Goal: Information Seeking & Learning: Learn about a topic

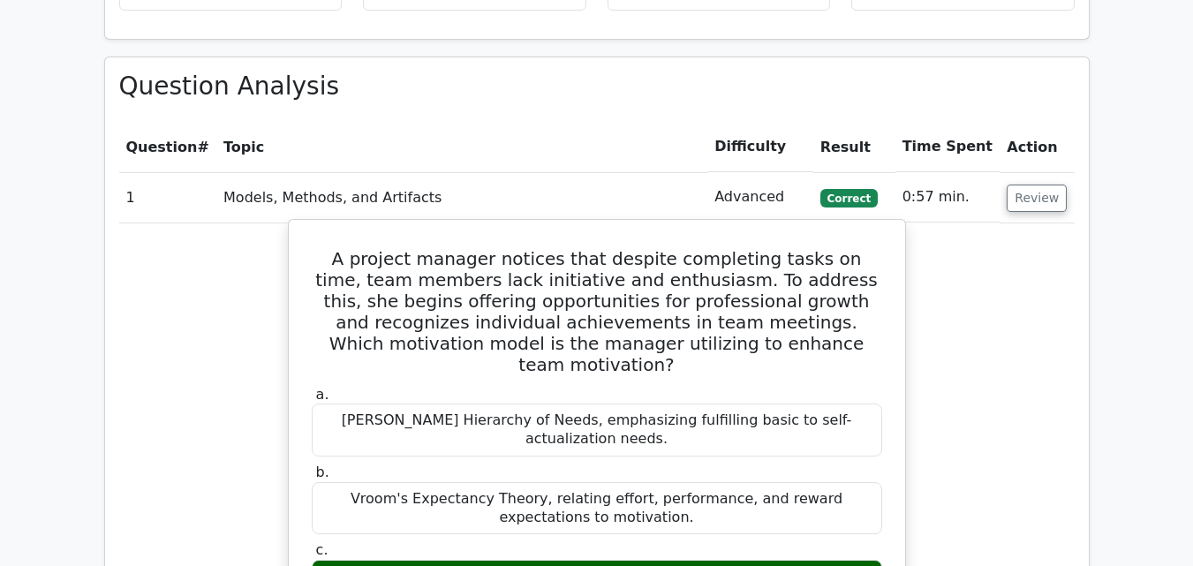
scroll to position [1237, 0]
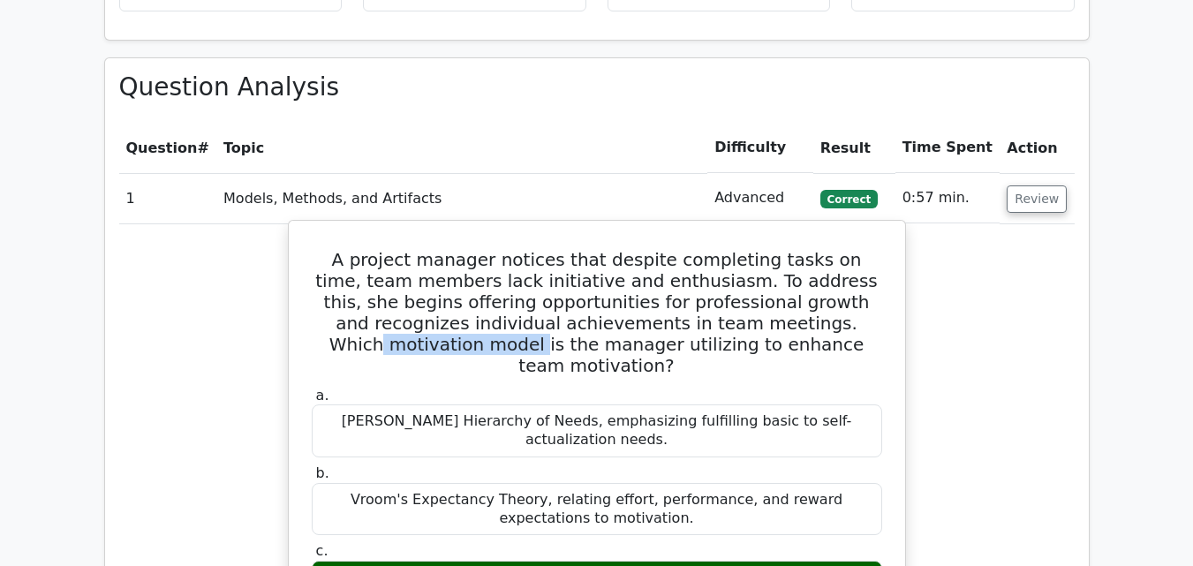
drag, startPoint x: 715, startPoint y: 259, endPoint x: 863, endPoint y: 265, distance: 148.5
click at [863, 265] on h5 "A project manager notices that despite completing tasks on time, team members l…" at bounding box center [597, 312] width 574 height 127
copy h5 "motivation model"
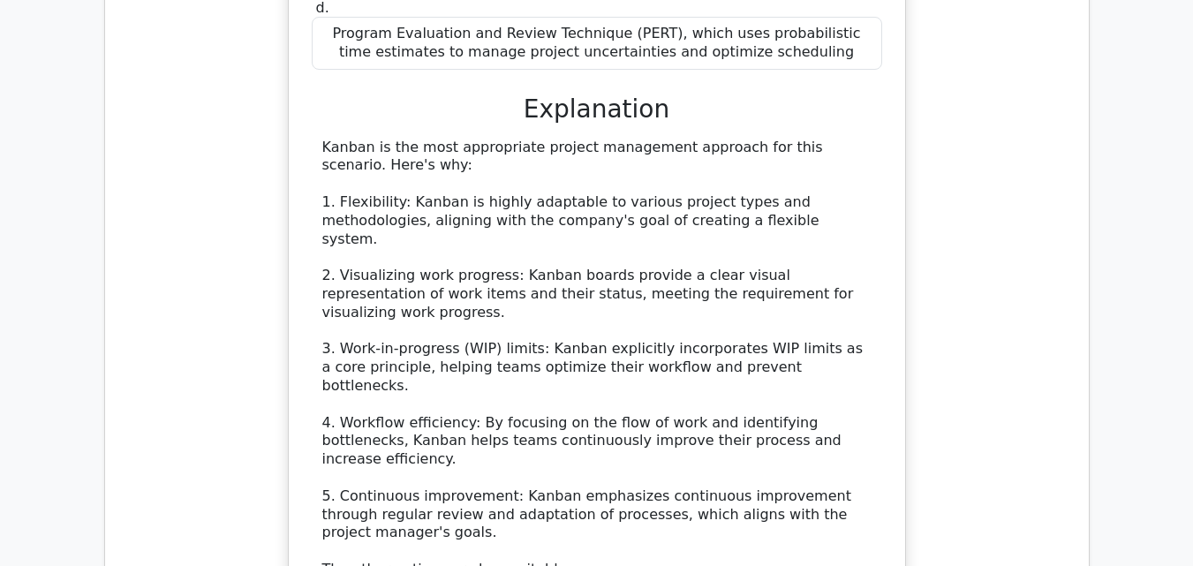
scroll to position [2650, 0]
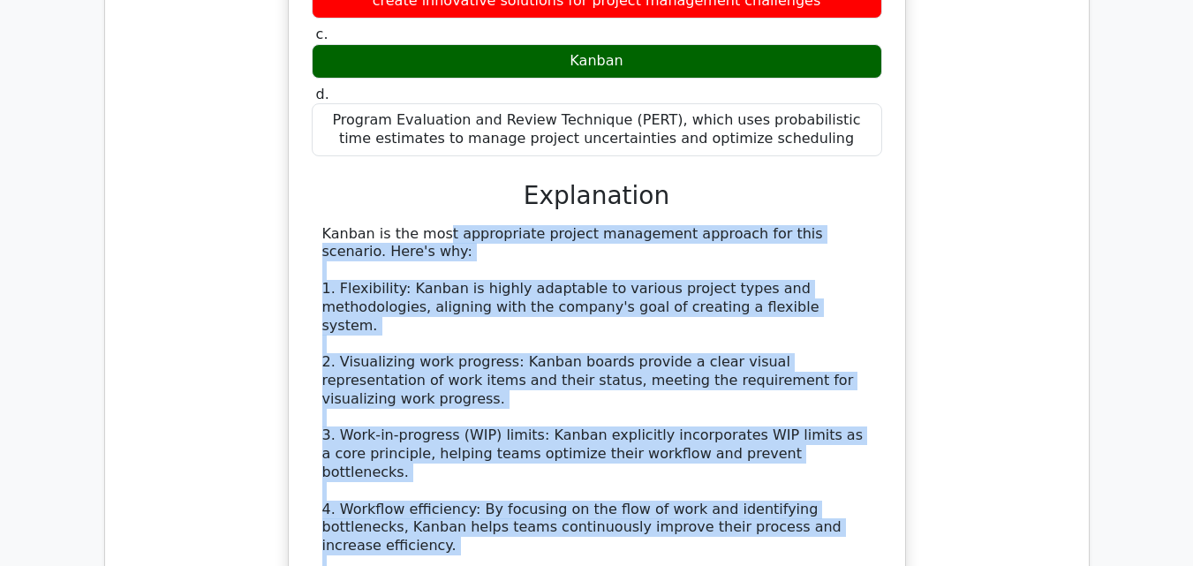
drag, startPoint x: 322, startPoint y: 70, endPoint x: 496, endPoint y: 388, distance: 362.1
click at [490, 387] on div "Kanban is the most appropriate project management approach for this scenario. H…" at bounding box center [596, 546] width 549 height 643
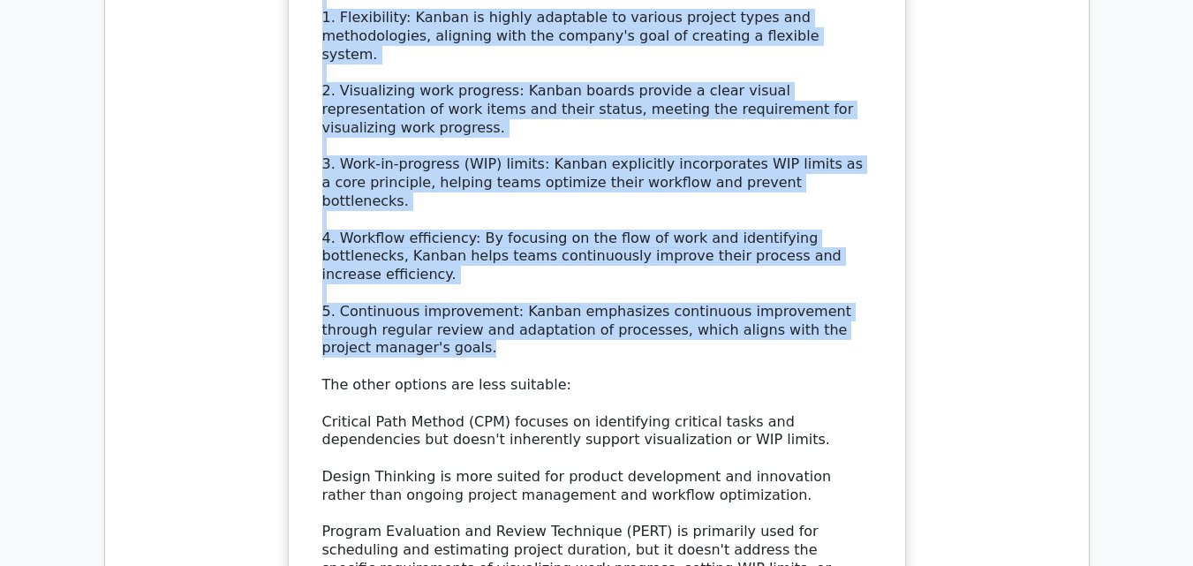
scroll to position [2827, 0]
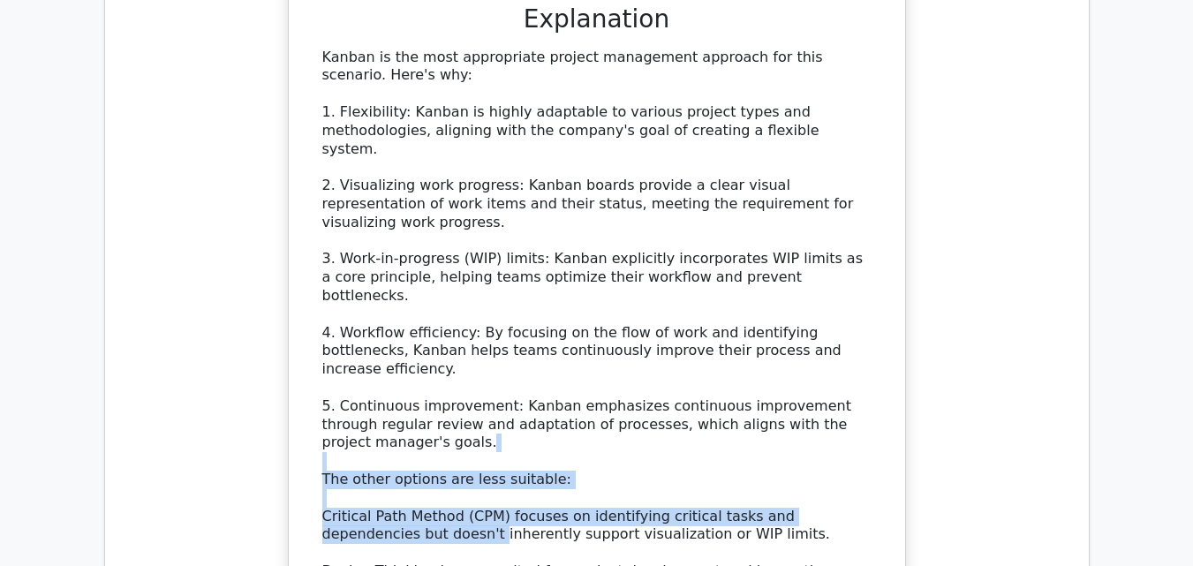
drag, startPoint x: 358, startPoint y: 221, endPoint x: 370, endPoint y: 309, distance: 89.2
click at [370, 309] on div "Kanban is the most appropriate project management approach for this scenario. H…" at bounding box center [596, 370] width 549 height 643
drag, startPoint x: 505, startPoint y: 223, endPoint x: 484, endPoint y: 231, distance: 22.6
click at [504, 224] on div "Kanban is the most appropriate project management approach for this scenario. H…" at bounding box center [596, 370] width 549 height 643
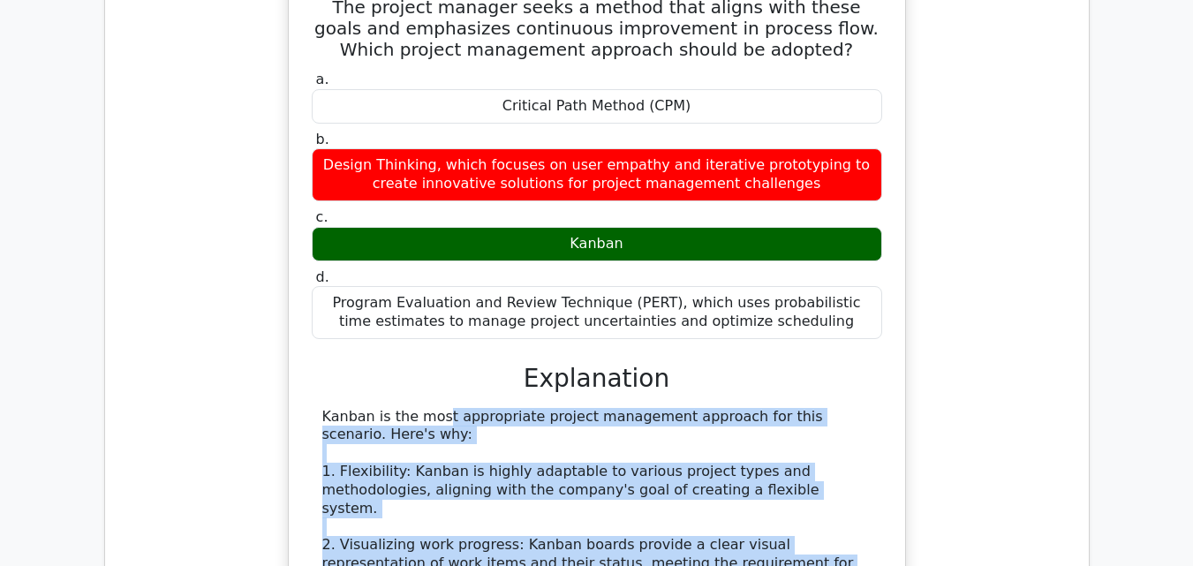
scroll to position [2734, 0]
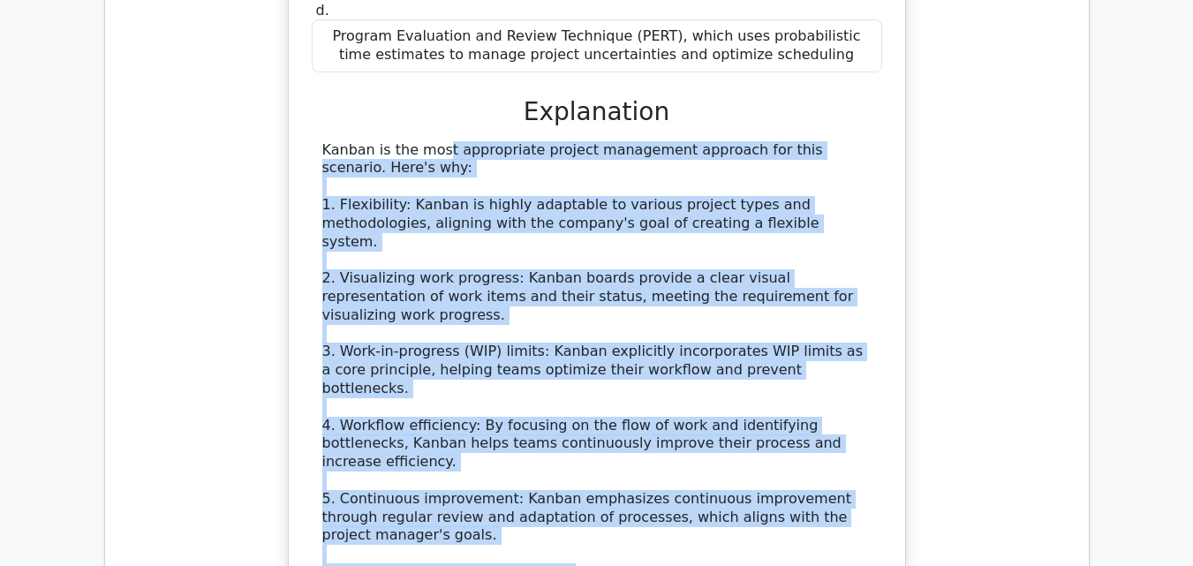
drag, startPoint x: 322, startPoint y: 331, endPoint x: 862, endPoint y: 524, distance: 573.1
click at [862, 524] on div "Kanban is the most appropriate project management approach for this scenario. H…" at bounding box center [596, 462] width 549 height 643
copy div "Kanban is the most appropriate project management approach for this scenario. H…"
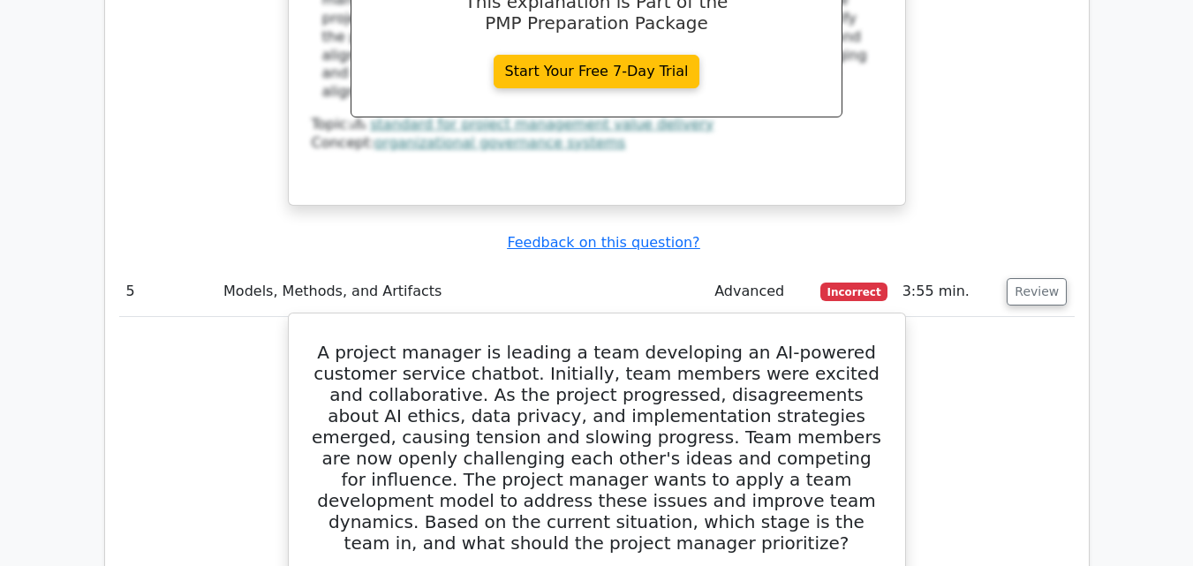
scroll to position [5031, 0]
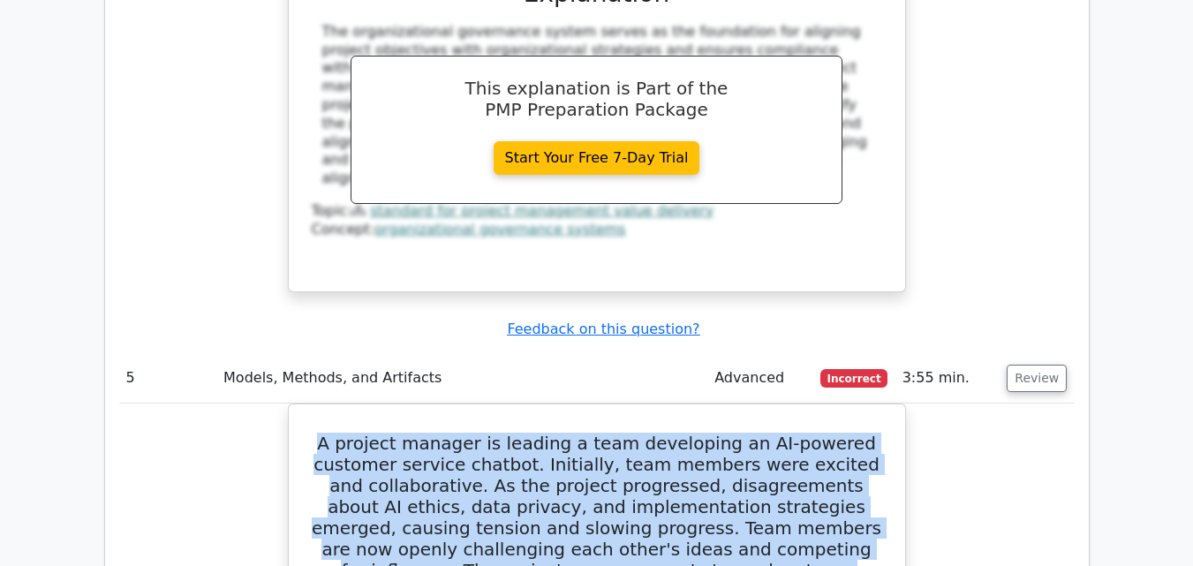
drag, startPoint x: 833, startPoint y: 336, endPoint x: 276, endPoint y: 172, distance: 580.9
copy h5 "A project manager is leading a team developing an AI-powered customer service c…"
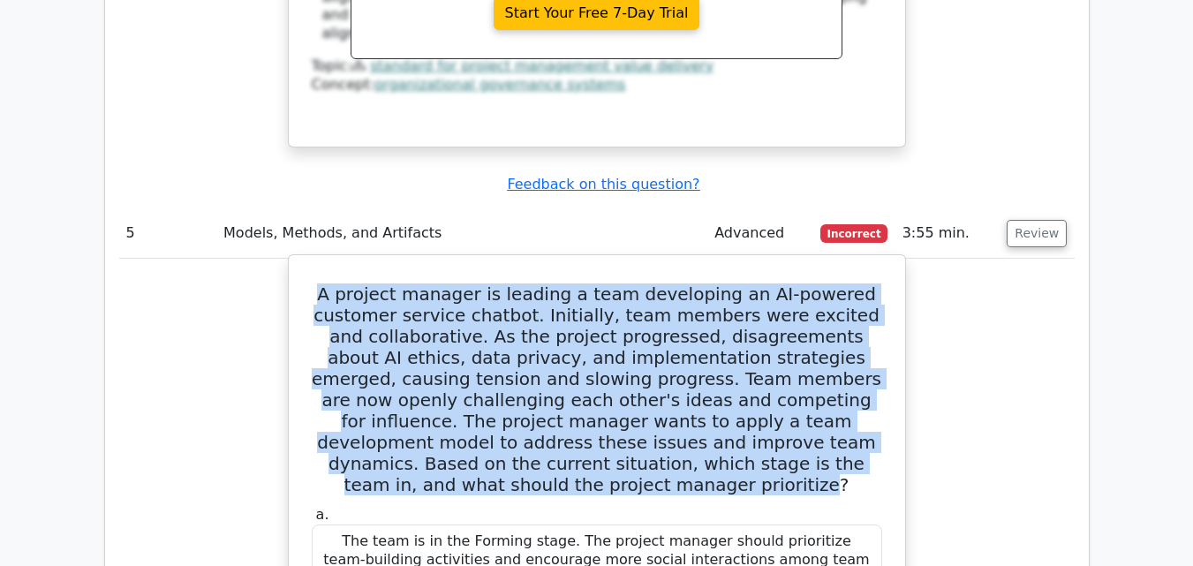
scroll to position [5208, 0]
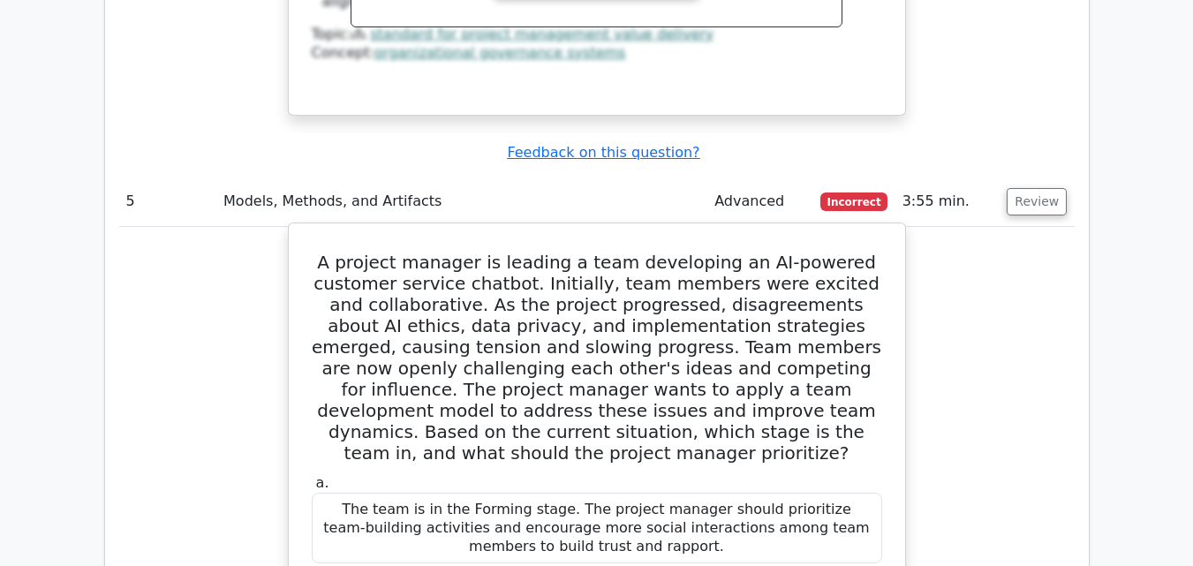
drag, startPoint x: 672, startPoint y: 451, endPoint x: 333, endPoint y: 401, distance: 342.8
copy div "The team is in the Storming stage. The project manager should focus on facilita…"
drag, startPoint x: 748, startPoint y: 352, endPoint x: 330, endPoint y: 314, distance: 420.4
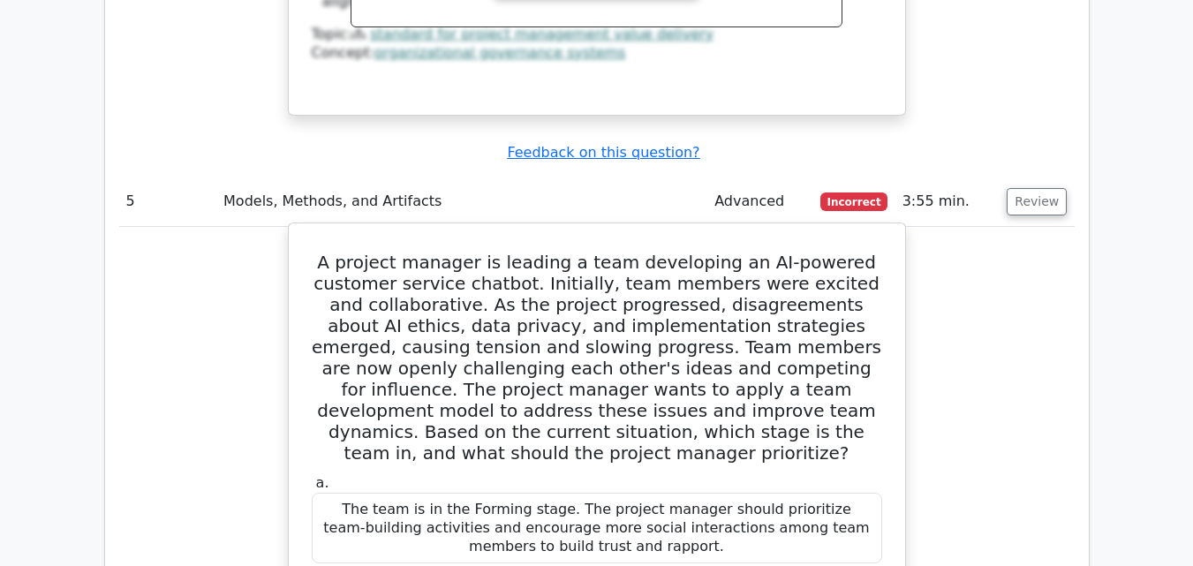
copy div "The team is in the Performing stage. The project manager should delegate more r…"
drag, startPoint x: 674, startPoint y: 450, endPoint x: 312, endPoint y: 407, distance: 364.7
copy div "The team is in the Storming stage. The project manager should focus on facilita…"
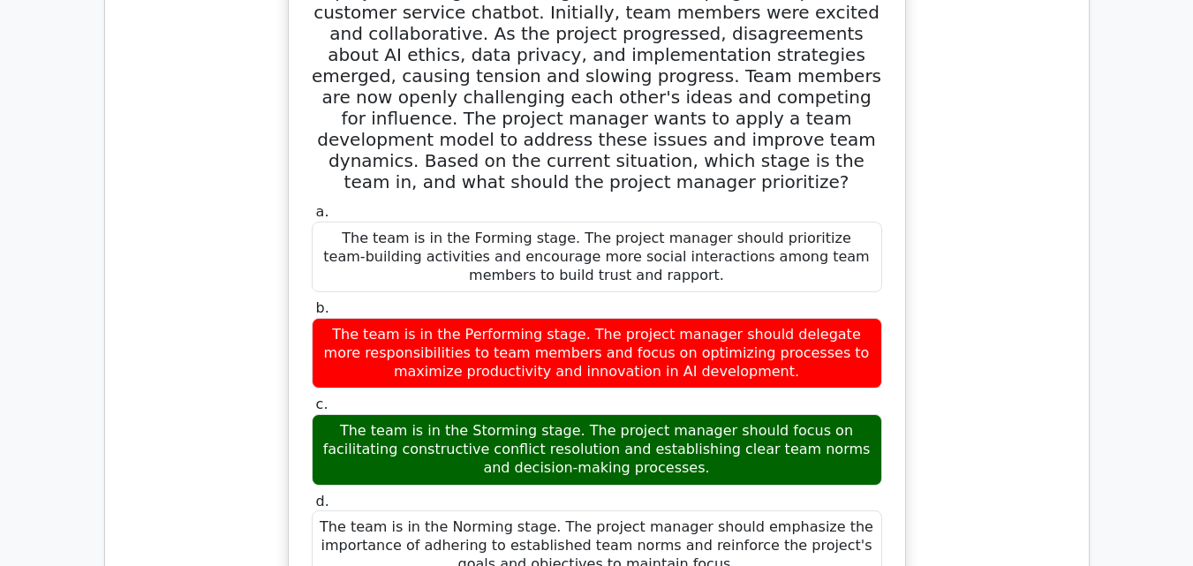
scroll to position [5473, 0]
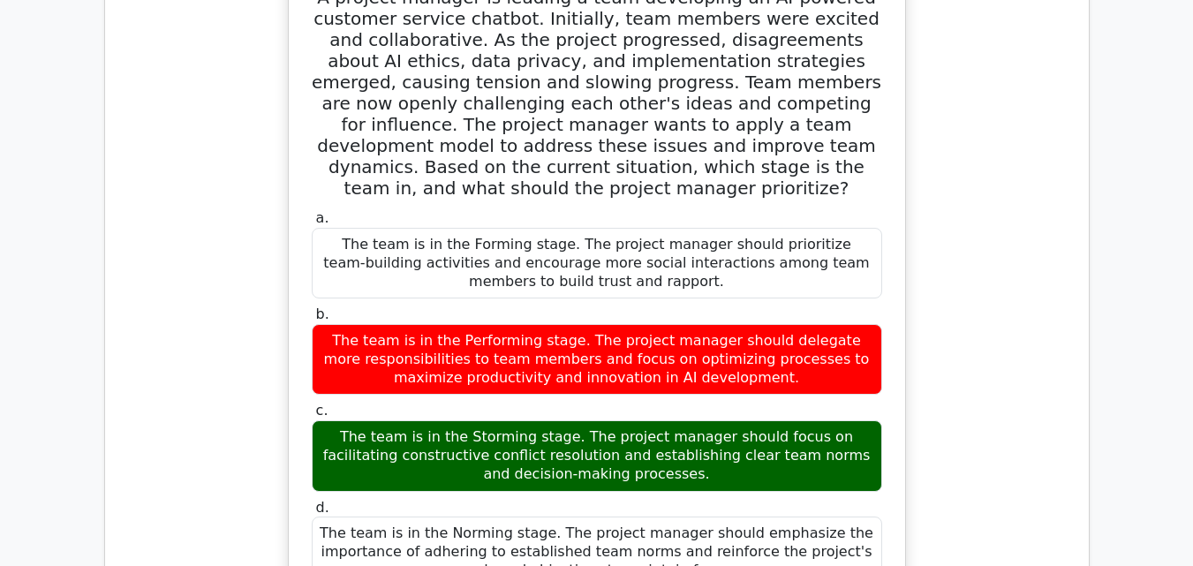
drag, startPoint x: 690, startPoint y: 279, endPoint x: 307, endPoint y: 228, distance: 385.9
click at [307, 499] on div "d. The team is in the Norming stage. The project manager should emphasize the i…" at bounding box center [597, 543] width 592 height 89
copy div "The team is in the Norming stage. The project manager should emphasize the impo…"
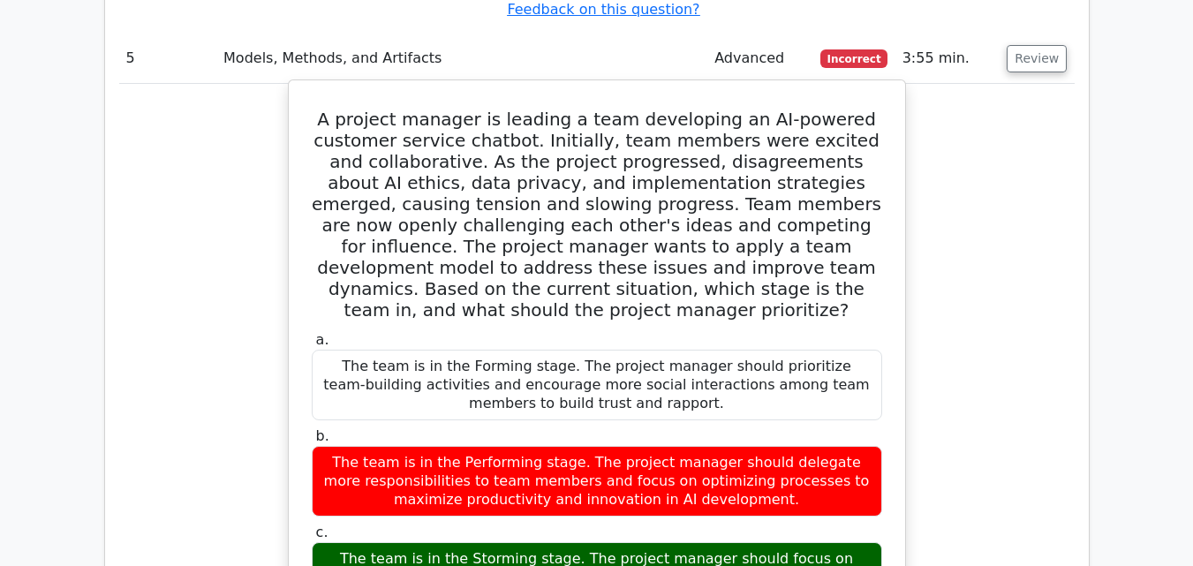
scroll to position [5208, 0]
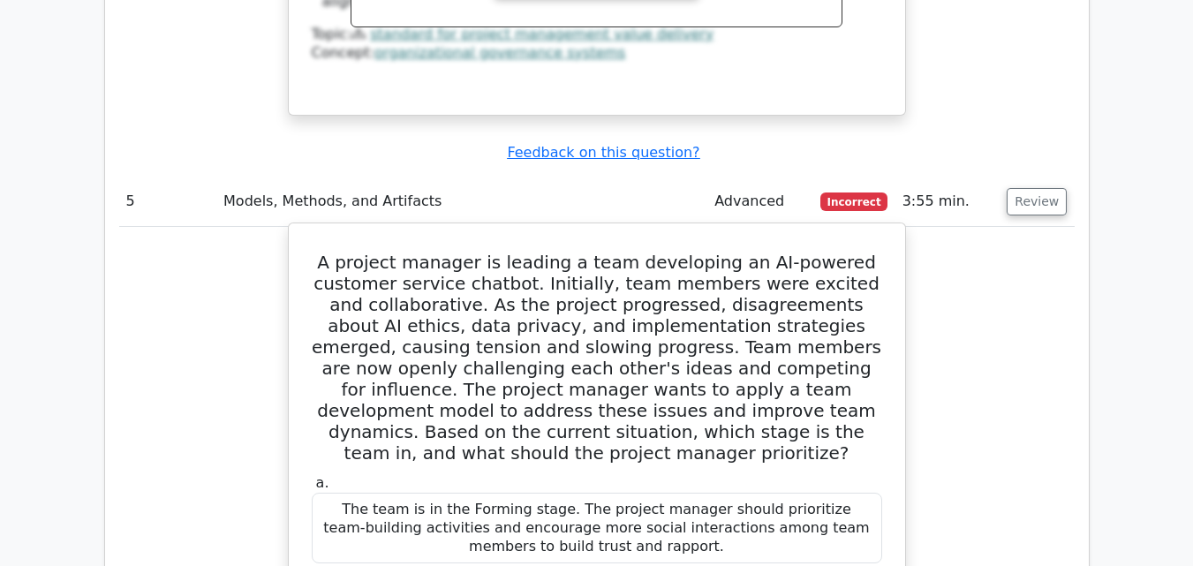
drag, startPoint x: 638, startPoint y: 258, endPoint x: 327, endPoint y: 216, distance: 313.8
click at [327, 493] on div "The team is in the Forming stage. The project manager should prioritize team-bu…" at bounding box center [597, 528] width 571 height 71
copy div "The team is in the Forming stage. The project manager should prioritize team-bu…"
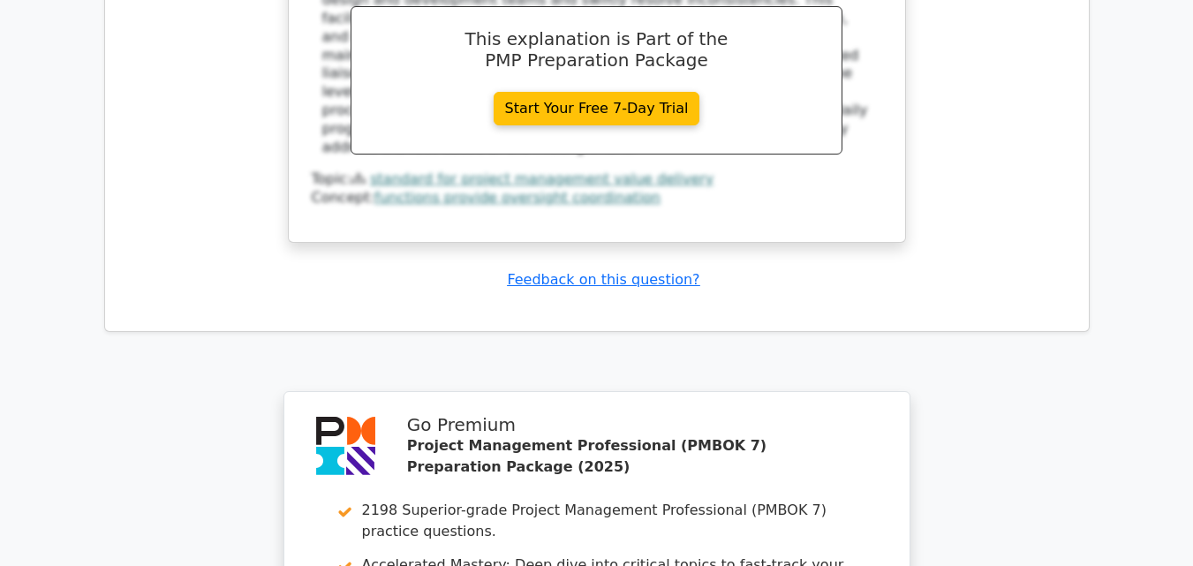
scroll to position [10477, 0]
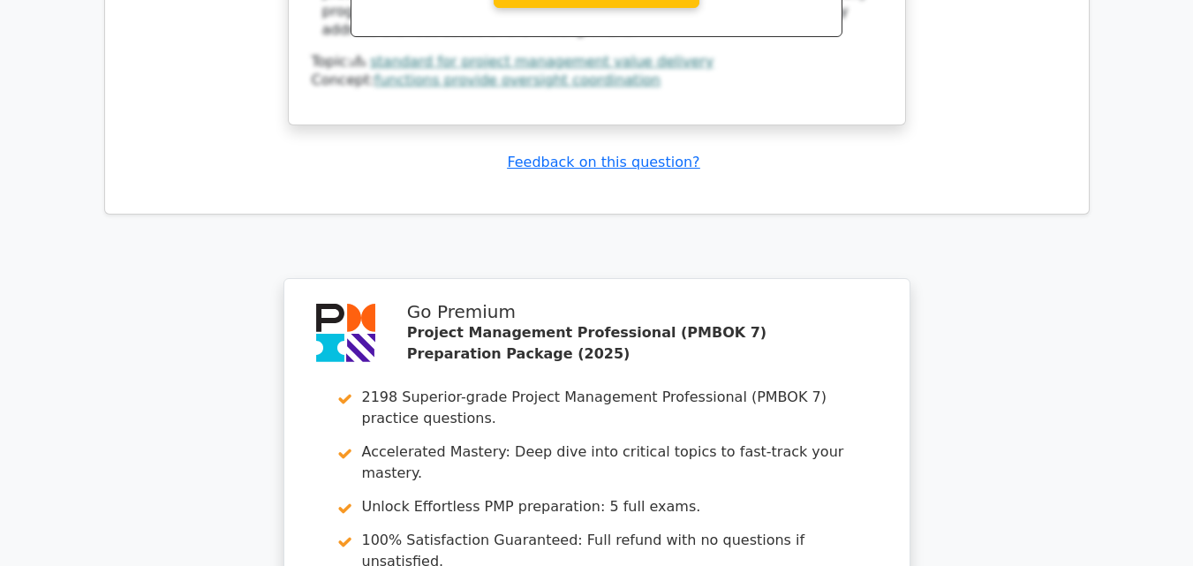
drag, startPoint x: 552, startPoint y: 294, endPoint x: 587, endPoint y: 327, distance: 48.1
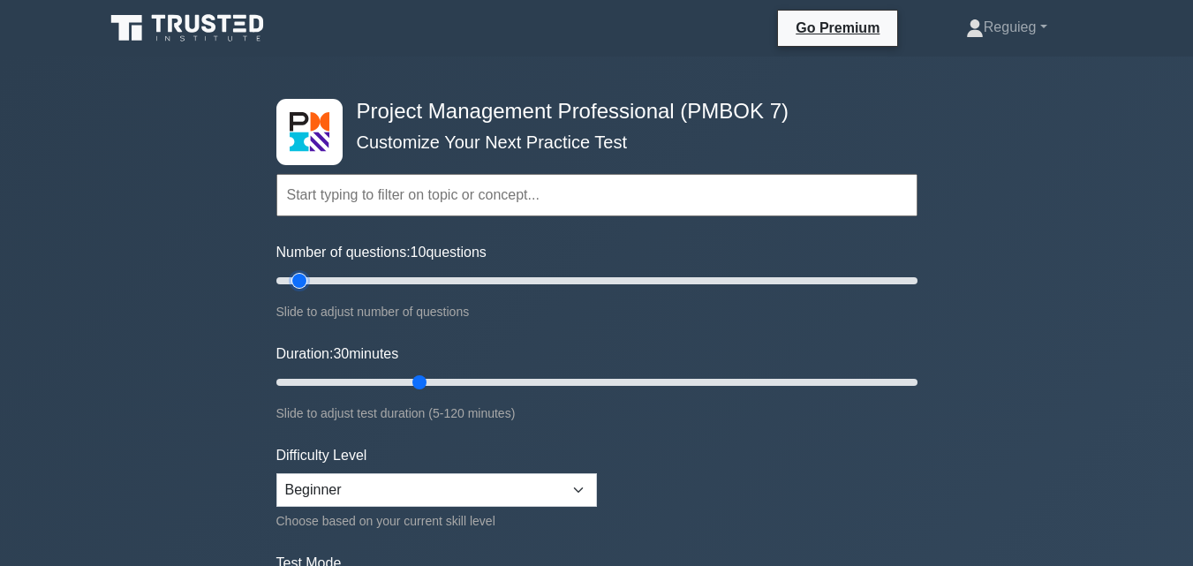
drag, startPoint x: 342, startPoint y: 281, endPoint x: 300, endPoint y: 292, distance: 43.1
type input "10"
click at [300, 292] on input "Number of questions: 10 questions" at bounding box center [597, 280] width 641 height 21
drag, startPoint x: 420, startPoint y: 383, endPoint x: 330, endPoint y: 358, distance: 93.7
click at [319, 373] on input "Duration: 10 minutes" at bounding box center [597, 382] width 641 height 21
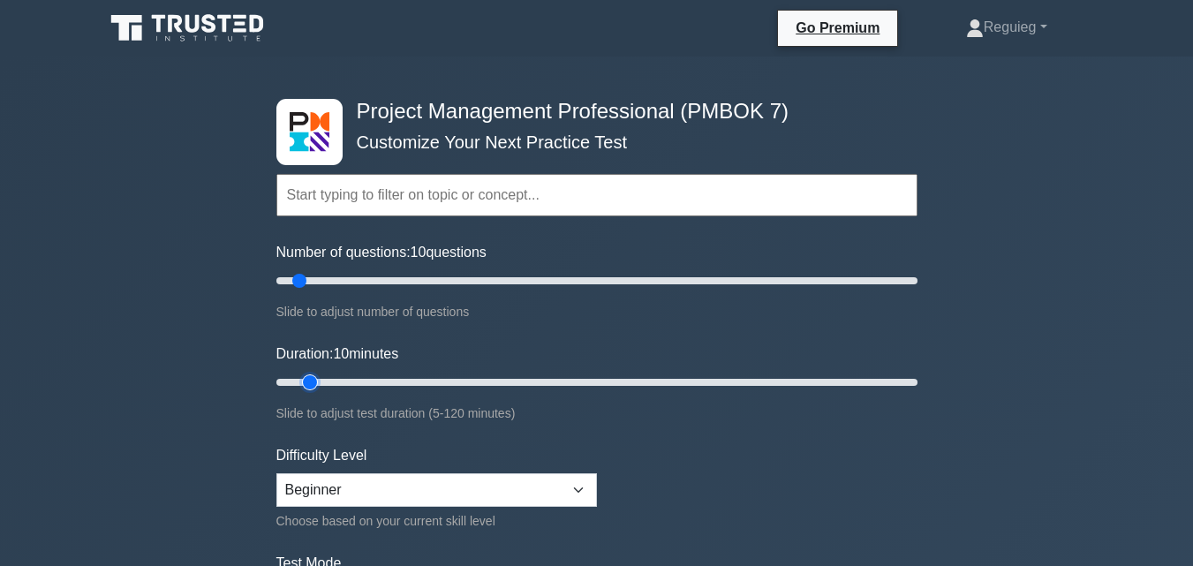
click at [307, 388] on input "Duration: 10 minutes" at bounding box center [597, 382] width 641 height 21
drag, startPoint x: 307, startPoint y: 387, endPoint x: 328, endPoint y: 395, distance: 21.8
type input "15"
click at [328, 393] on input "Duration: 15 minutes" at bounding box center [597, 382] width 641 height 21
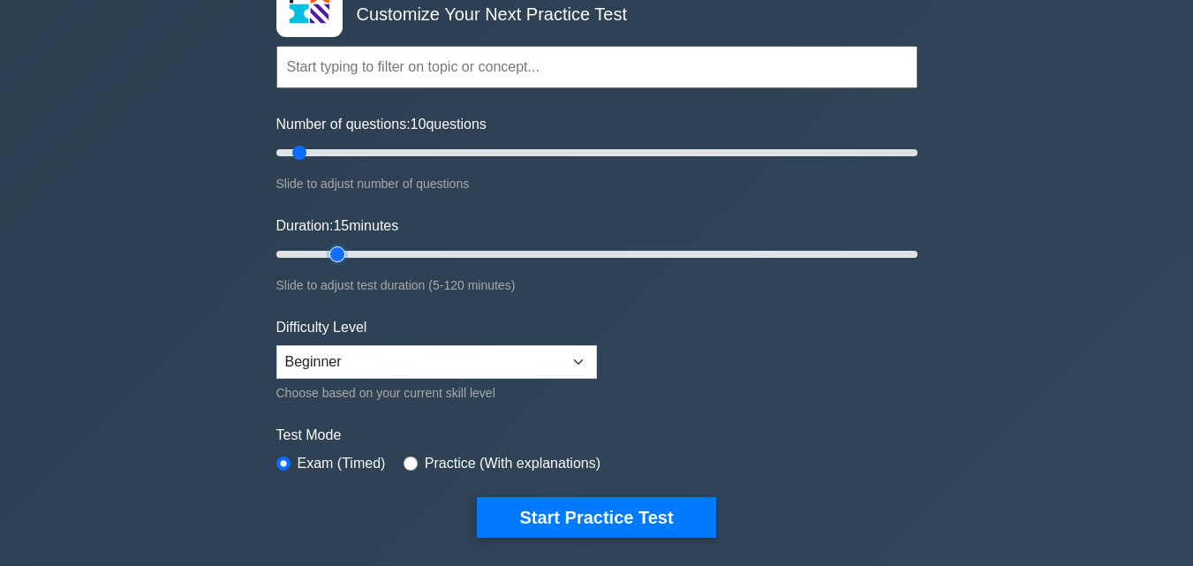
scroll to position [265, 0]
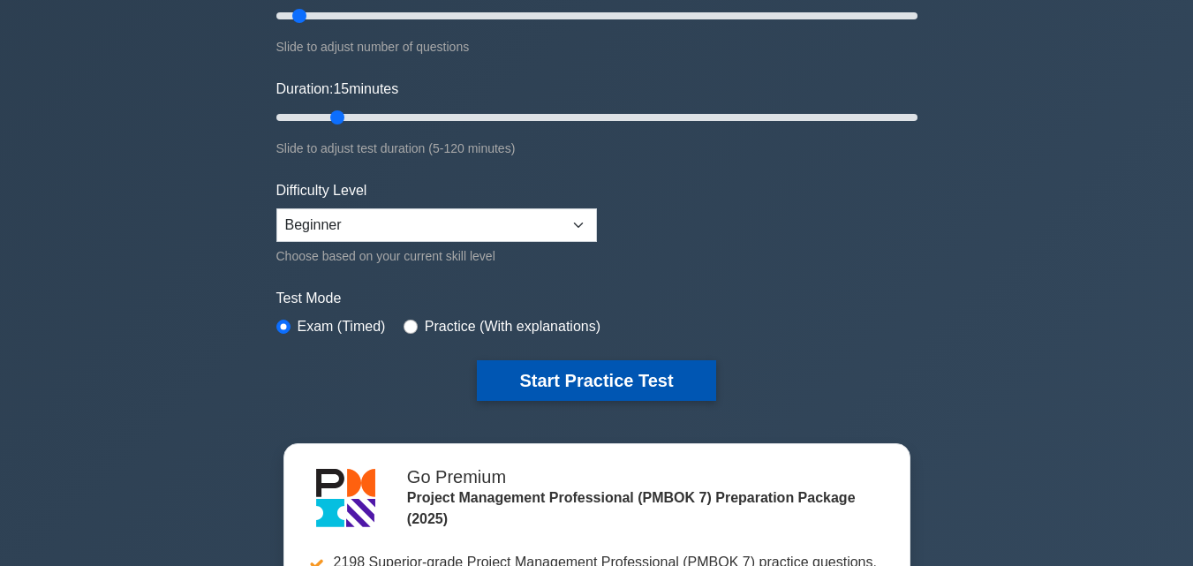
click at [505, 373] on button "Start Practice Test" at bounding box center [596, 380] width 239 height 41
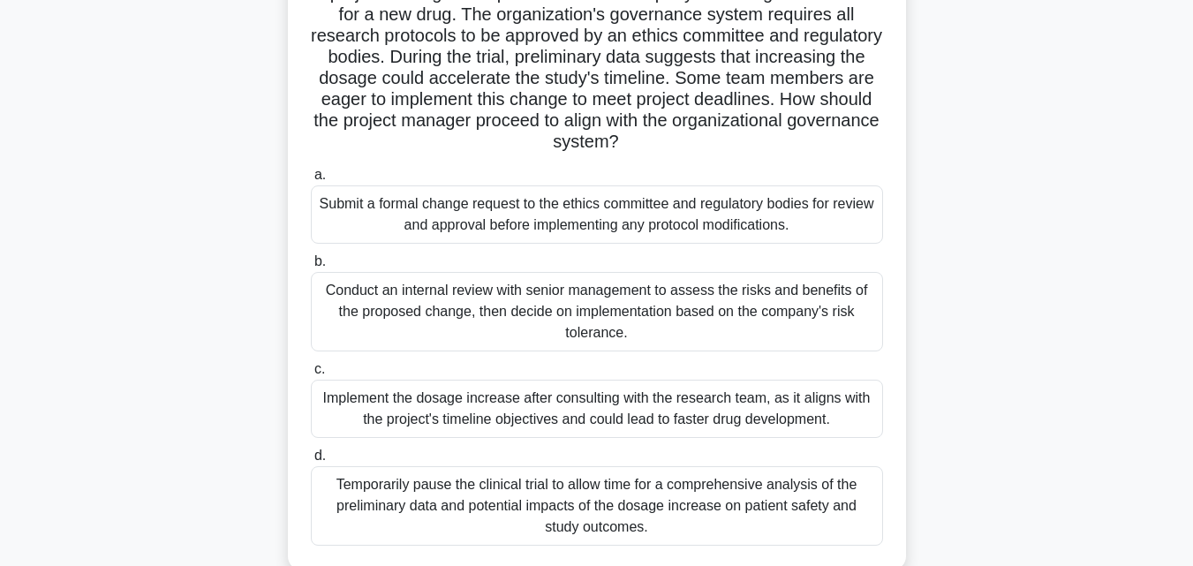
scroll to position [177, 0]
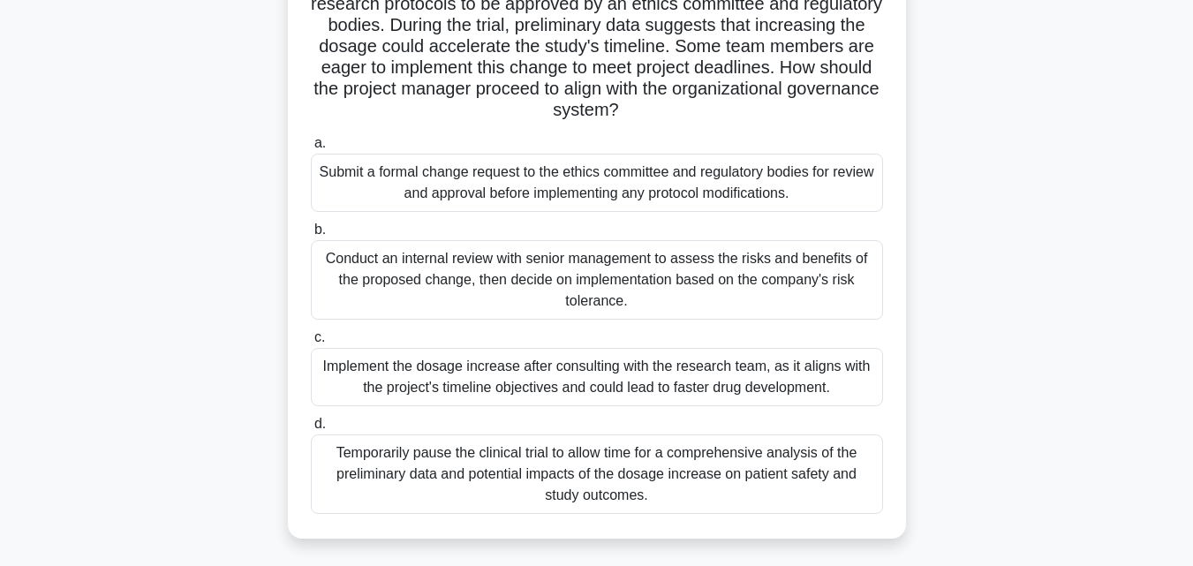
click at [454, 377] on div "Implement the dosage increase after consulting with the research team, as it al…" at bounding box center [597, 377] width 572 height 58
click at [311, 344] on input "c. Implement the dosage increase after consulting with the research team, as it…" at bounding box center [311, 337] width 0 height 11
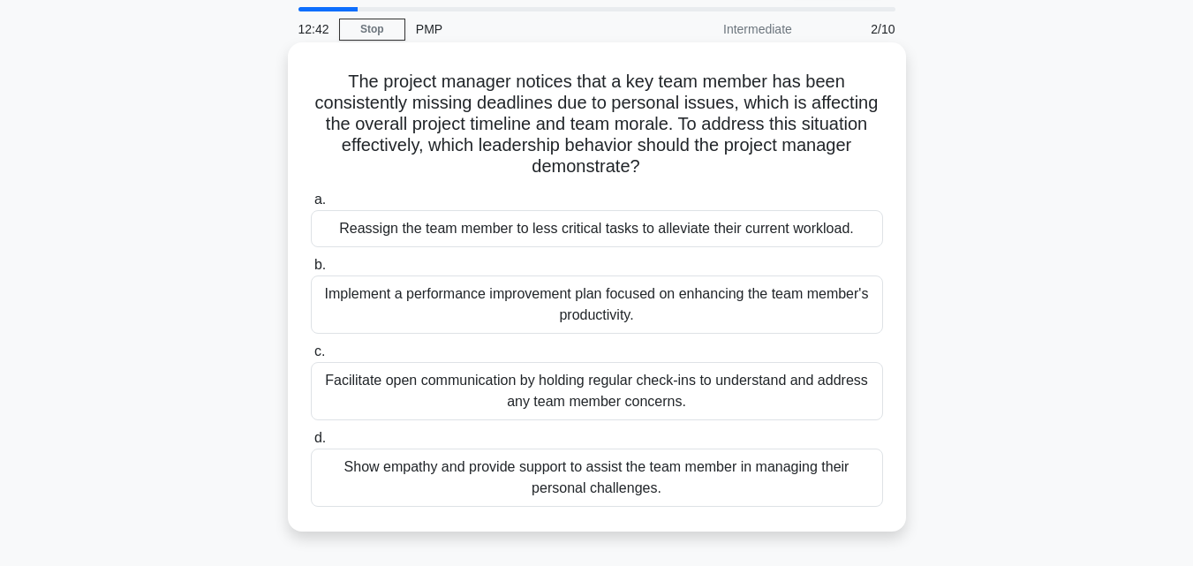
scroll to position [88, 0]
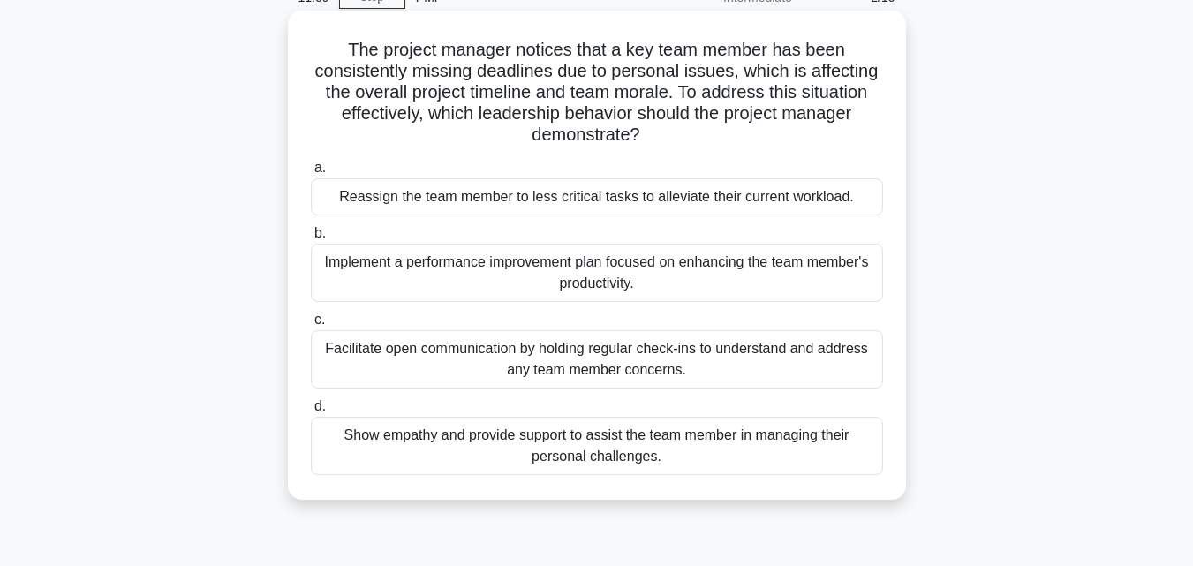
click at [577, 460] on div "Show empathy and provide support to assist the team member in managing their pe…" at bounding box center [597, 446] width 572 height 58
click at [311, 413] on input "d. Show empathy and provide support to assist the team member in managing their…" at bounding box center [311, 406] width 0 height 11
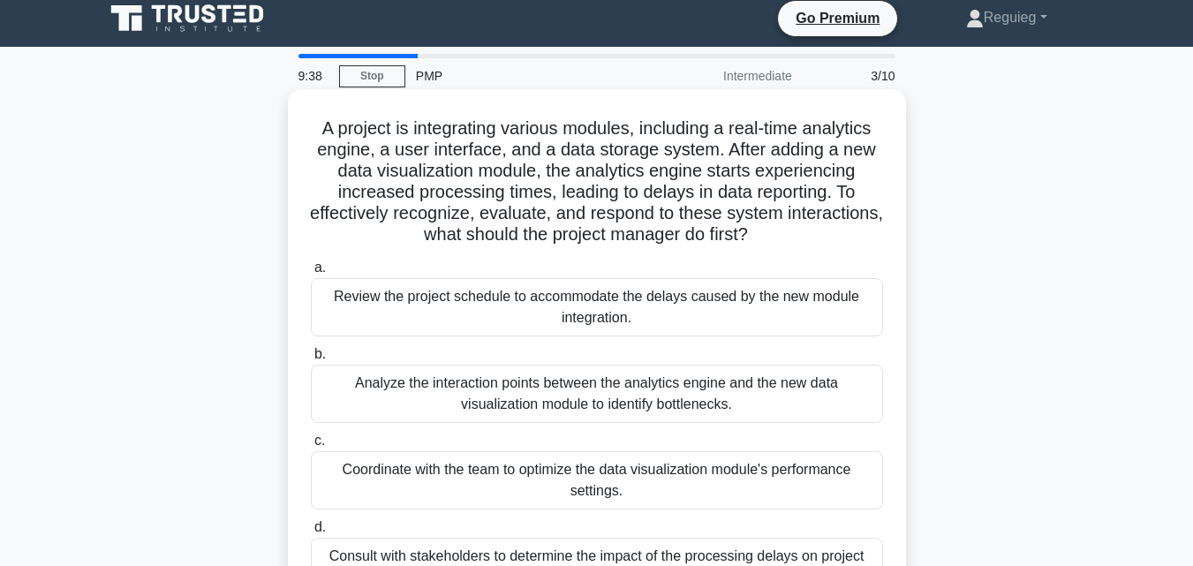
scroll to position [0, 0]
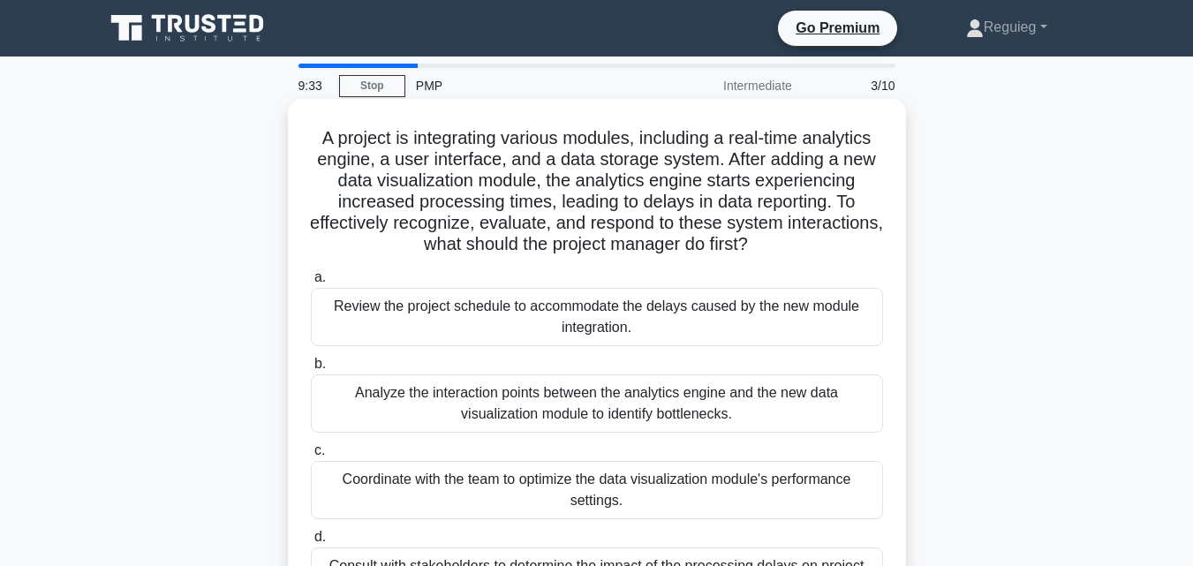
drag, startPoint x: 314, startPoint y: 134, endPoint x: 808, endPoint y: 254, distance: 508.2
click at [808, 254] on h5 "A project is integrating various modules, including a real-time analytics engin…" at bounding box center [597, 191] width 576 height 129
copy h5 "A project is integrating various modules, including a real-time analytics engin…"
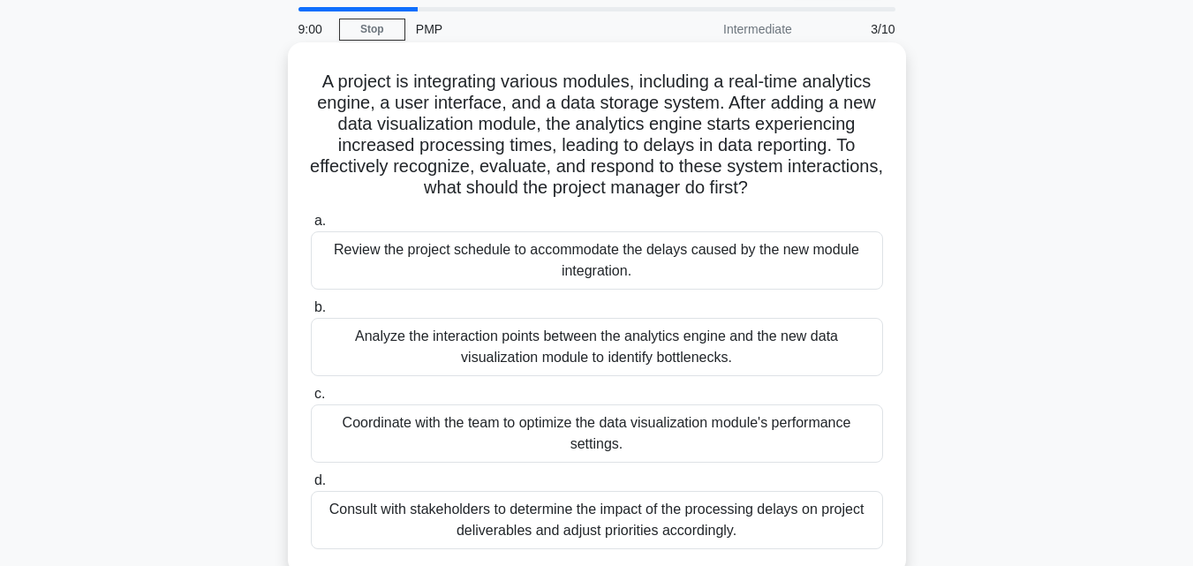
scroll to position [88, 0]
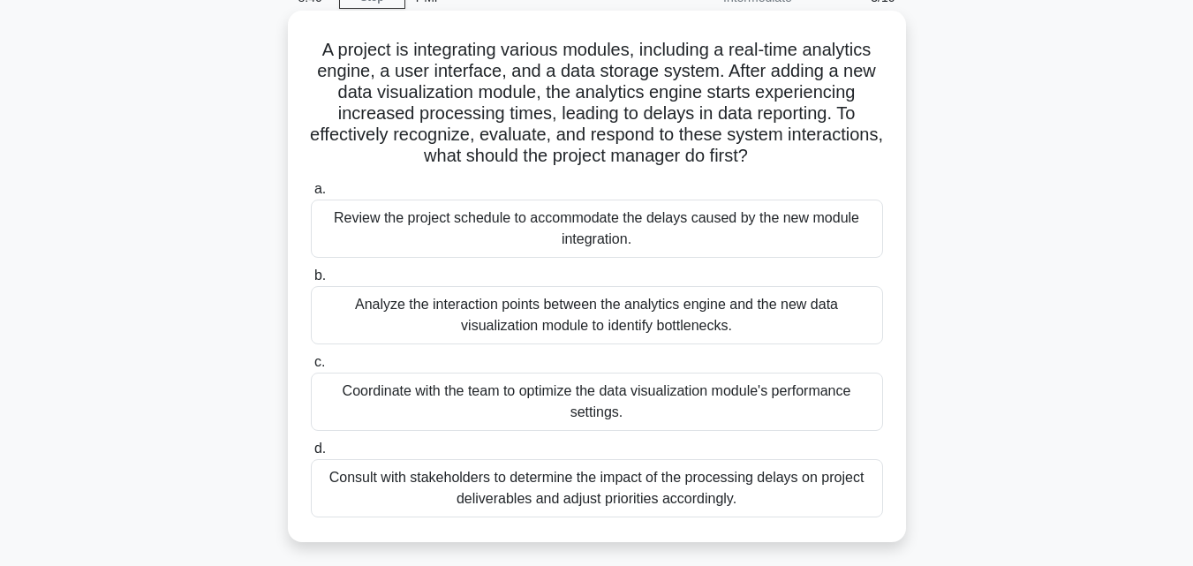
click at [466, 494] on div "Consult with stakeholders to determine the impact of the processing delays on p…" at bounding box center [597, 488] width 572 height 58
click at [311, 455] on input "d. Consult with stakeholders to determine the impact of the processing delays o…" at bounding box center [311, 448] width 0 height 11
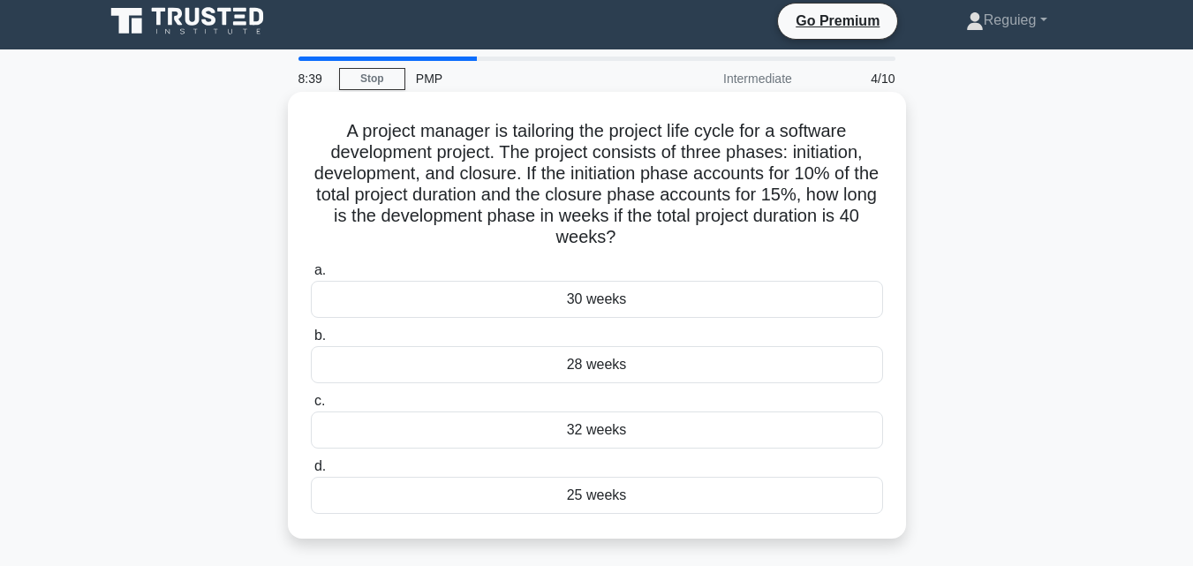
scroll to position [0, 0]
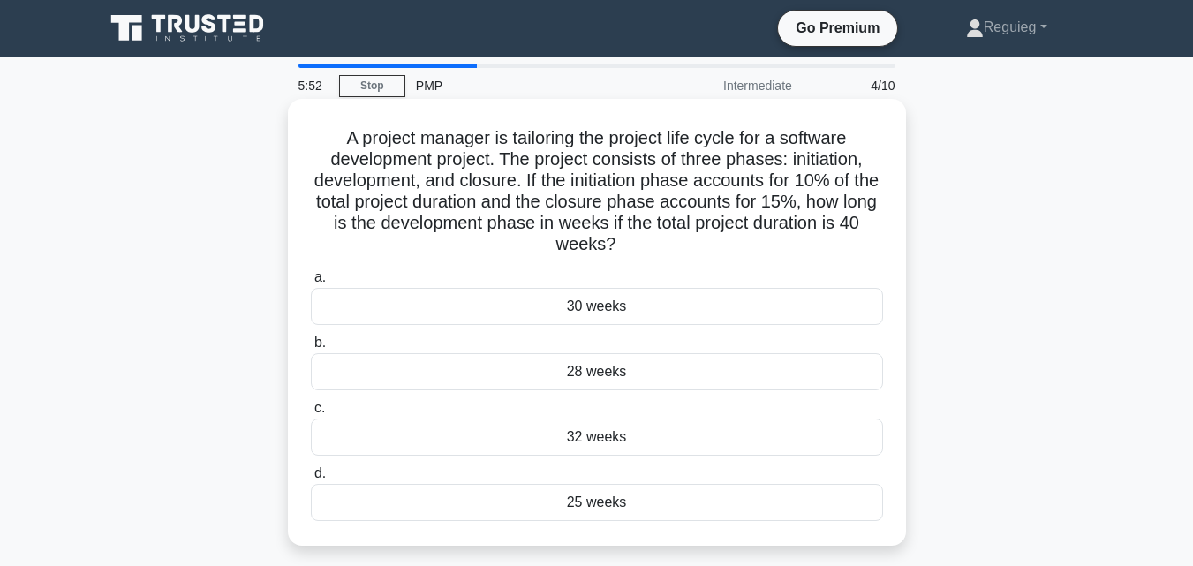
click at [490, 317] on div "30 weeks" at bounding box center [597, 306] width 572 height 37
click at [311, 284] on input "a. 30 weeks" at bounding box center [311, 277] width 0 height 11
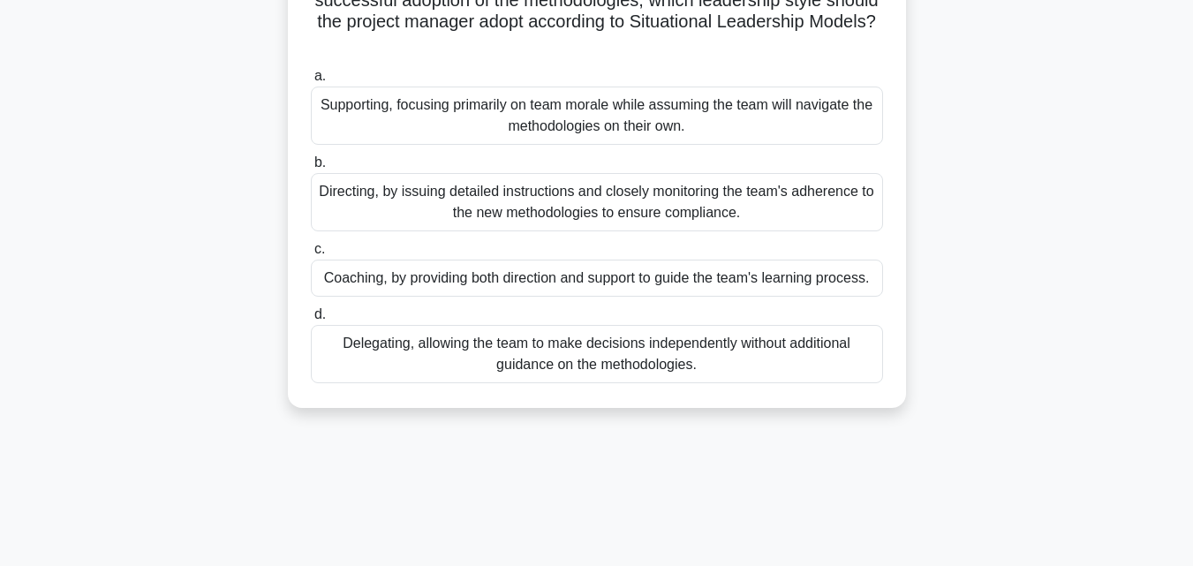
scroll to position [177, 0]
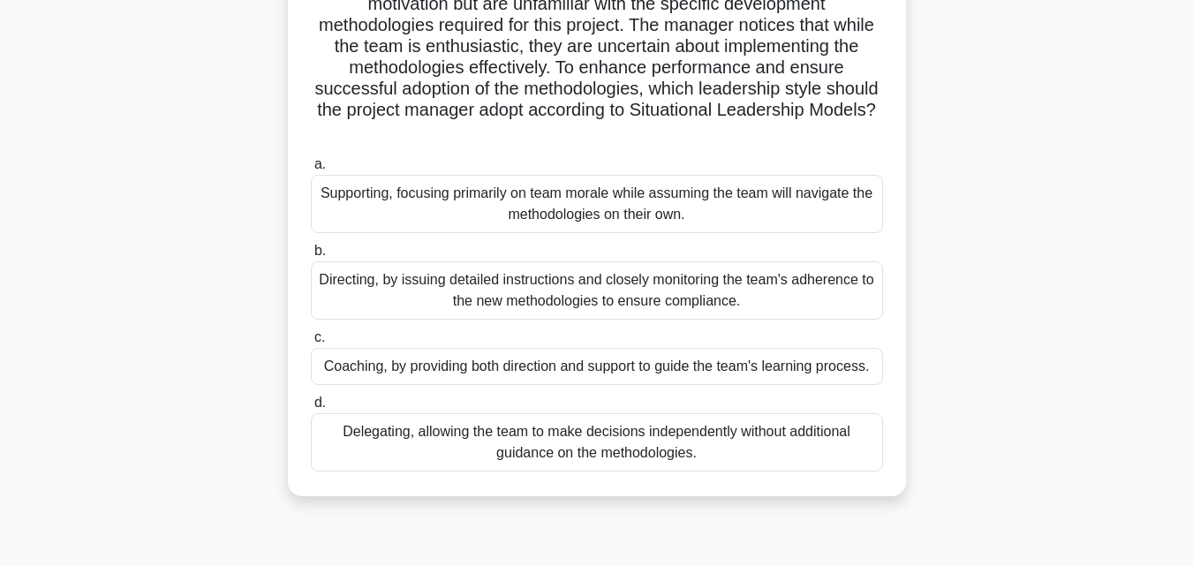
click at [435, 367] on div "Coaching, by providing both direction and support to guide the team's learning …" at bounding box center [597, 366] width 572 height 37
click at [311, 344] on input "c. Coaching, by providing both direction and support to guide the team's learni…" at bounding box center [311, 337] width 0 height 11
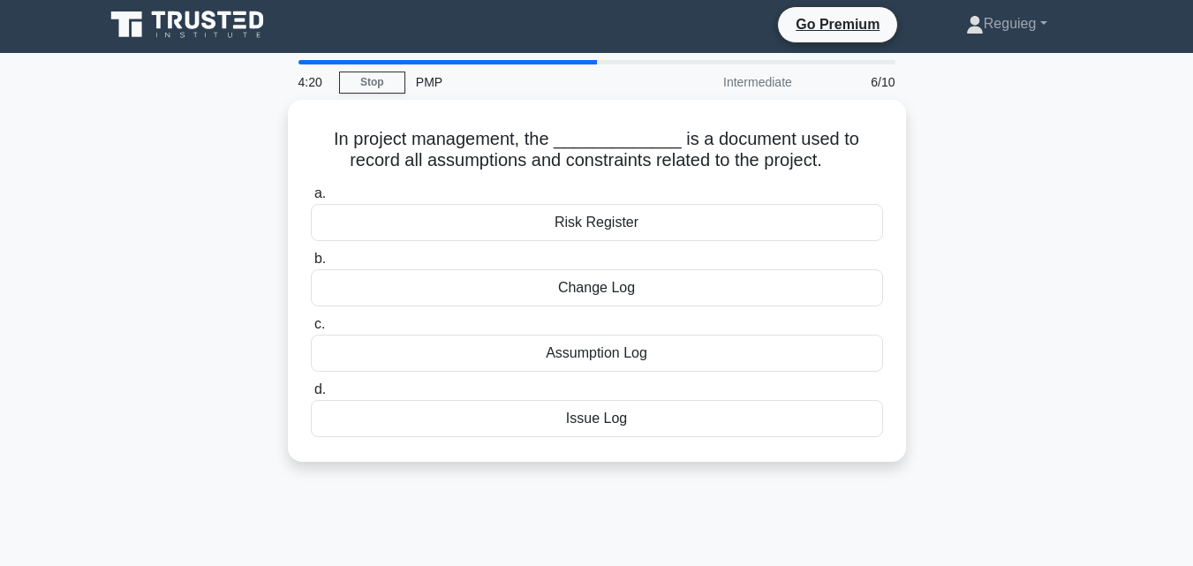
scroll to position [0, 0]
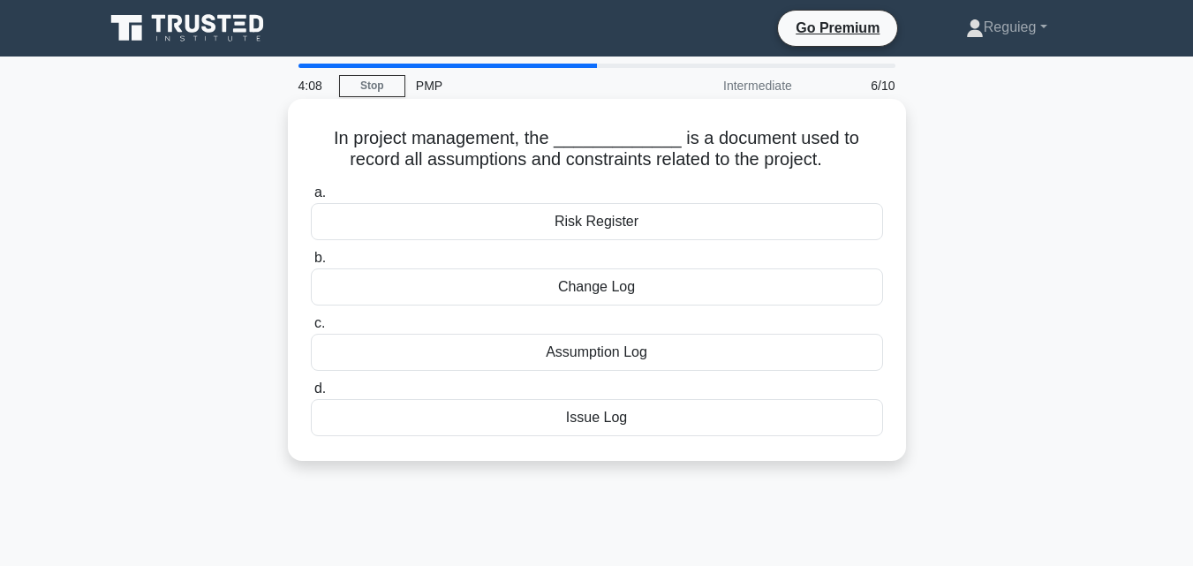
click at [476, 353] on div "Assumption Log" at bounding box center [597, 352] width 572 height 37
click at [311, 330] on input "c. Assumption Log" at bounding box center [311, 323] width 0 height 11
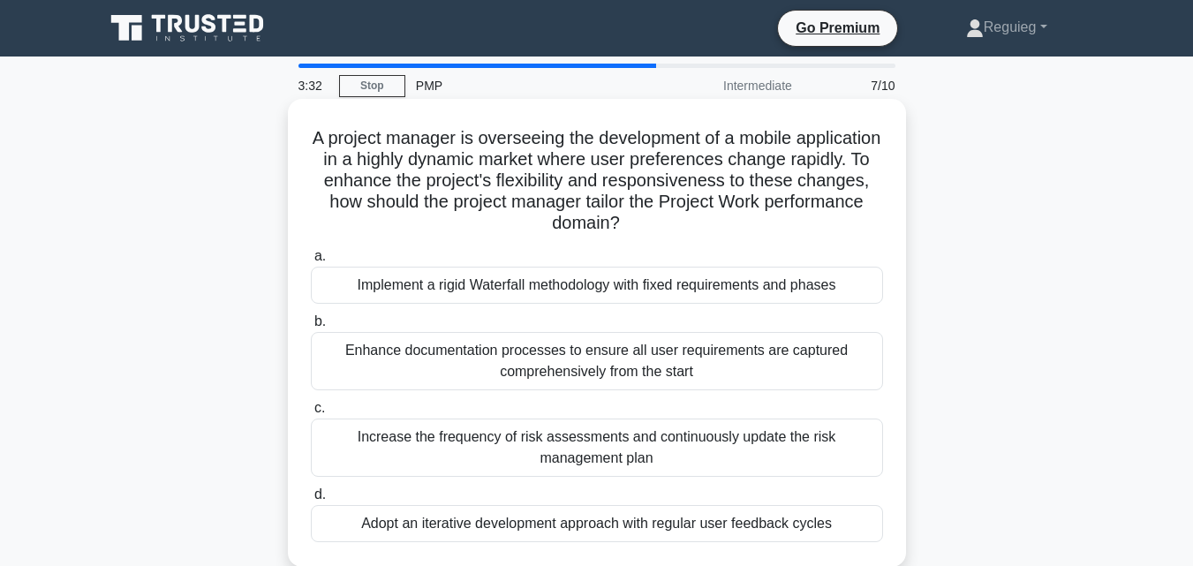
scroll to position [88, 0]
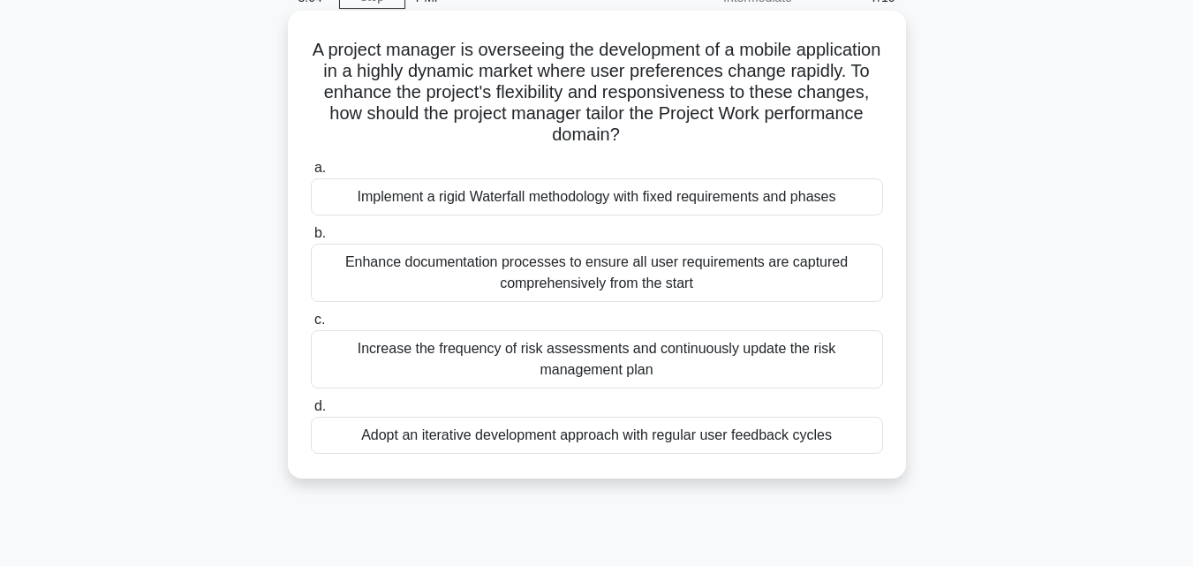
click at [380, 437] on div "Adopt an iterative development approach with regular user feedback cycles" at bounding box center [597, 435] width 572 height 37
click at [311, 413] on input "d. Adopt an iterative development approach with regular user feedback cycles" at bounding box center [311, 406] width 0 height 11
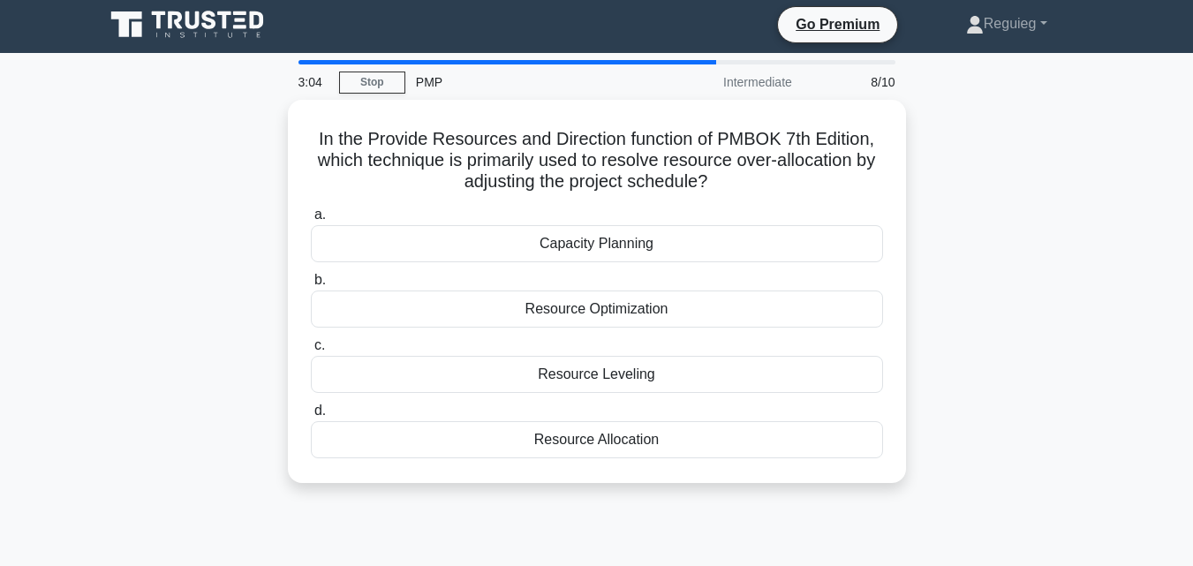
scroll to position [0, 0]
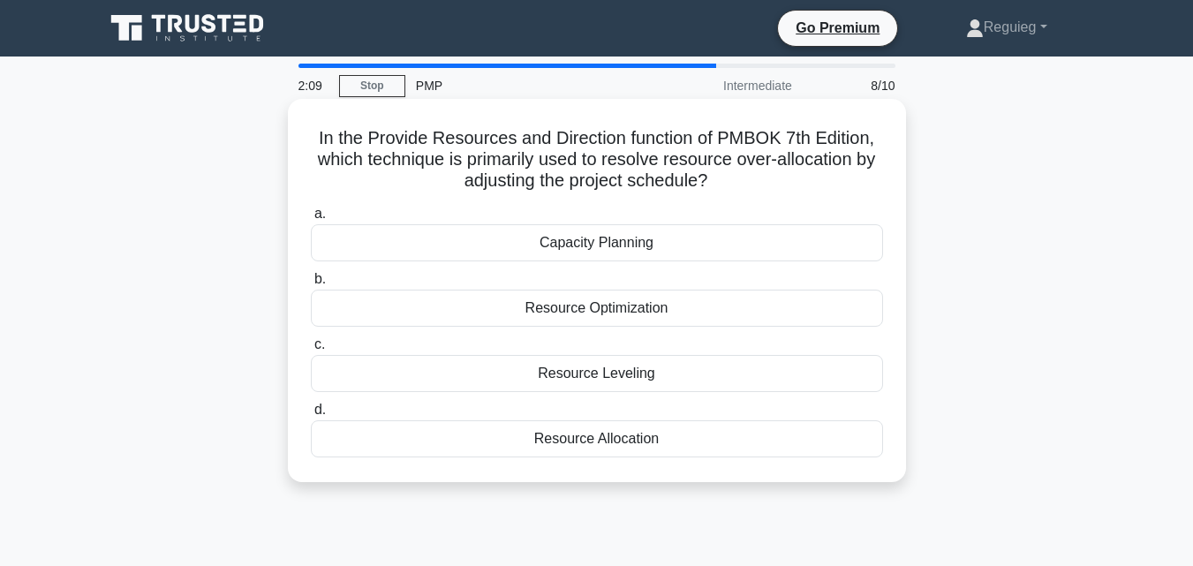
click at [615, 383] on div "Resource Leveling" at bounding box center [597, 373] width 572 height 37
click at [311, 351] on input "c. Resource Leveling" at bounding box center [311, 344] width 0 height 11
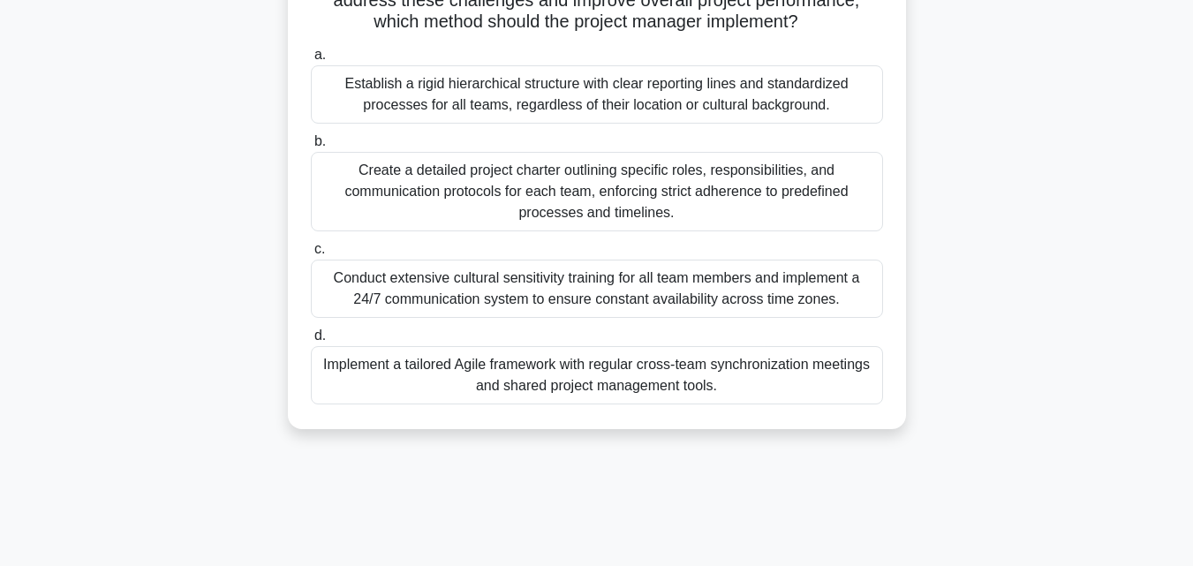
scroll to position [177, 0]
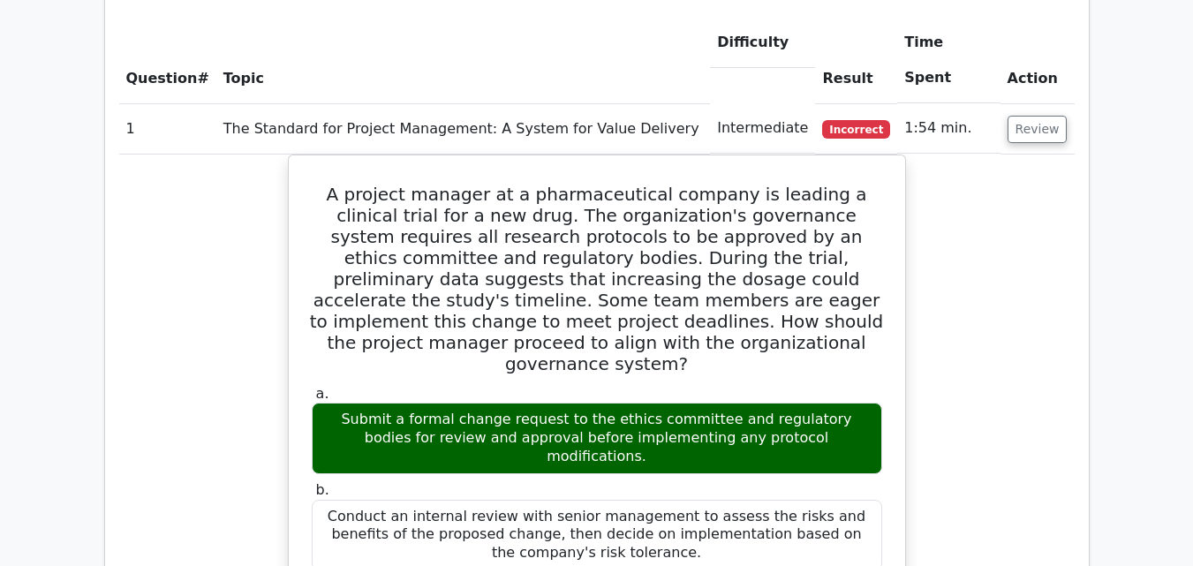
scroll to position [1325, 0]
